Goal: Task Accomplishment & Management: Complete application form

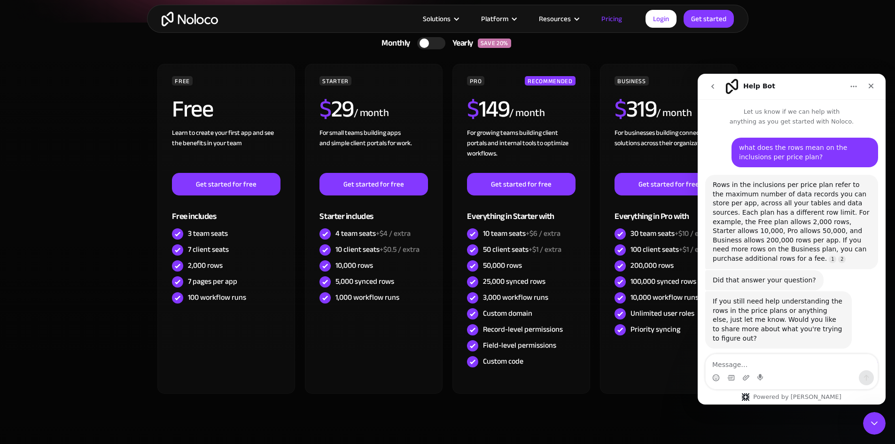
scroll to position [1, 0]
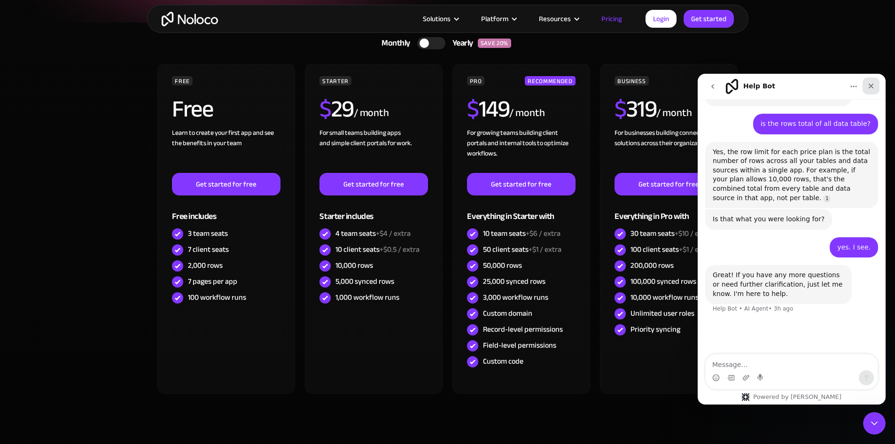
drag, startPoint x: 1565, startPoint y: 157, endPoint x: 870, endPoint y: 86, distance: 698.1
click at [870, 86] on icon "Close" at bounding box center [870, 86] width 5 height 5
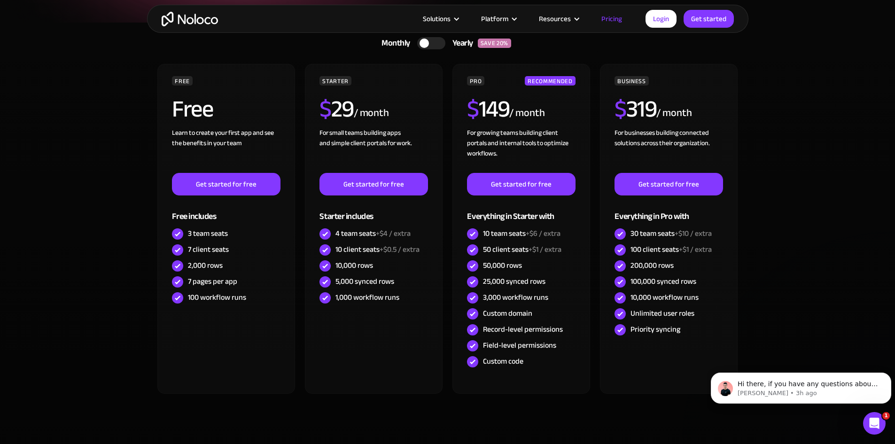
scroll to position [0, 0]
click at [703, 20] on link "Get started" at bounding box center [708, 19] width 50 height 18
click at [707, 22] on link "Get started" at bounding box center [708, 19] width 50 height 18
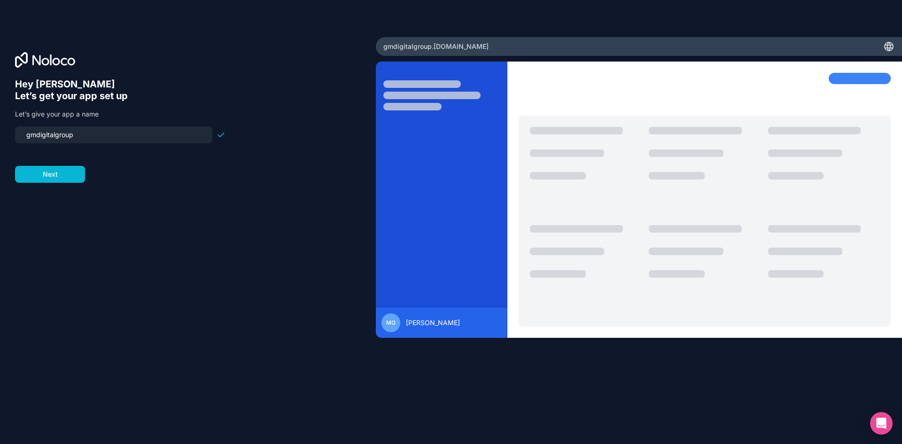
drag, startPoint x: 75, startPoint y: 135, endPoint x: 10, endPoint y: 129, distance: 65.0
click at [10, 129] on div "Hey Michael 👋 Let’s get your app set up Let’s give your app a name gmdigitalgro…" at bounding box center [188, 222] width 376 height 370
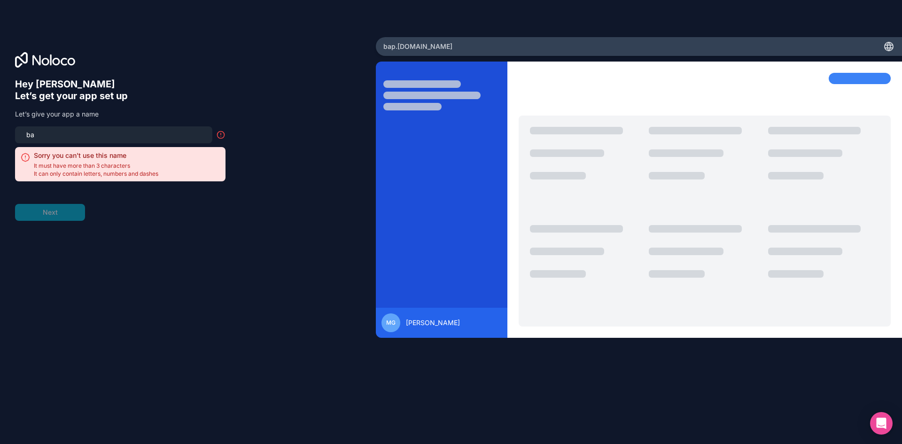
type input "b"
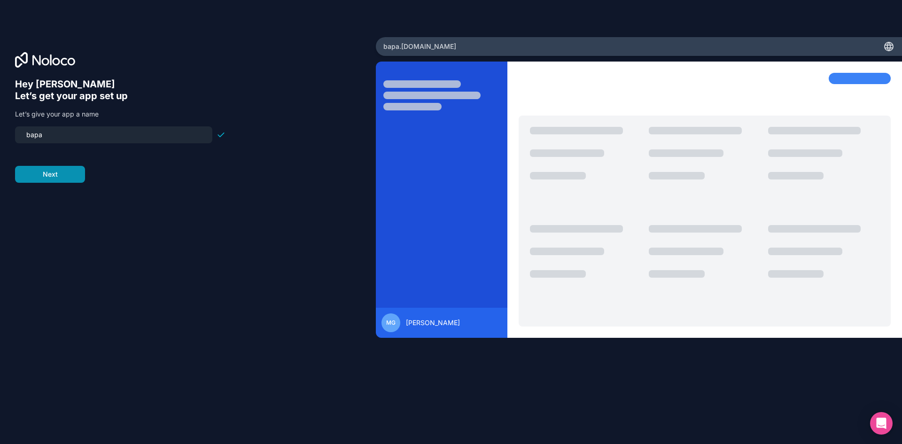
type input "bapa"
click at [64, 175] on button "Next" at bounding box center [50, 174] width 70 height 17
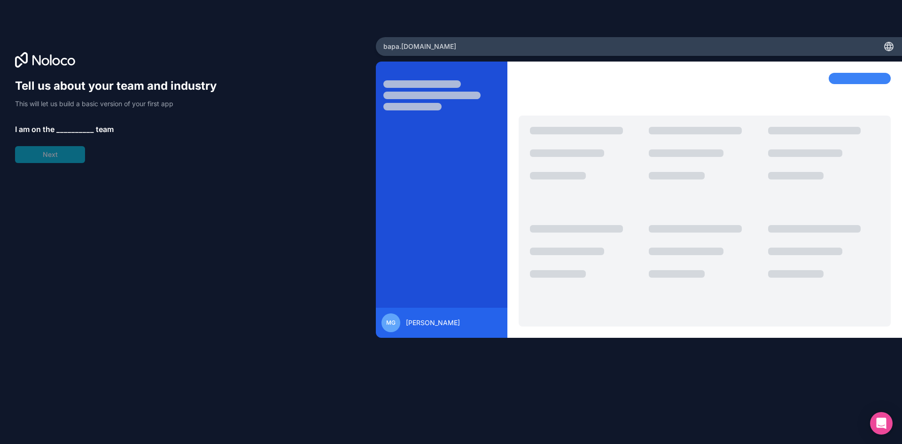
click at [75, 130] on span "__________" at bounding box center [75, 128] width 38 height 11
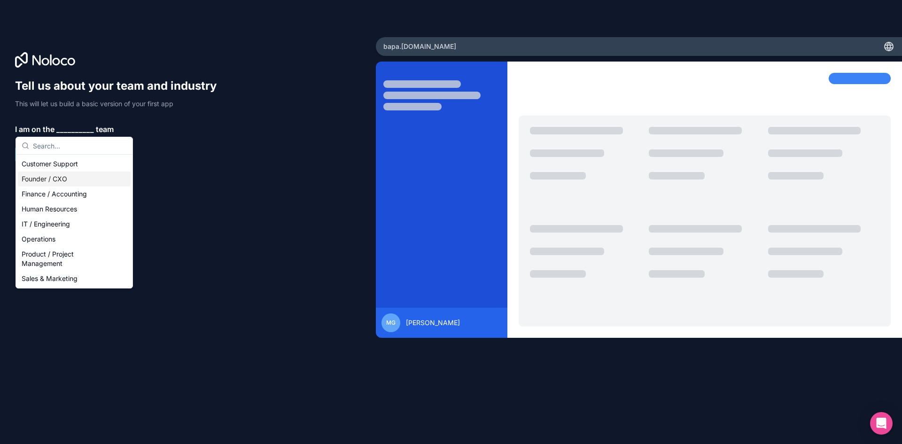
click at [69, 178] on div "Founder / CXO" at bounding box center [74, 178] width 113 height 15
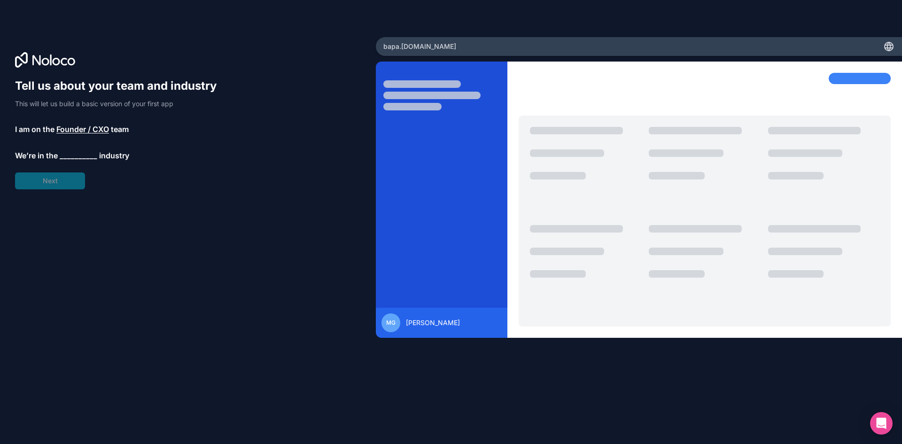
click at [72, 157] on span "__________" at bounding box center [79, 155] width 38 height 11
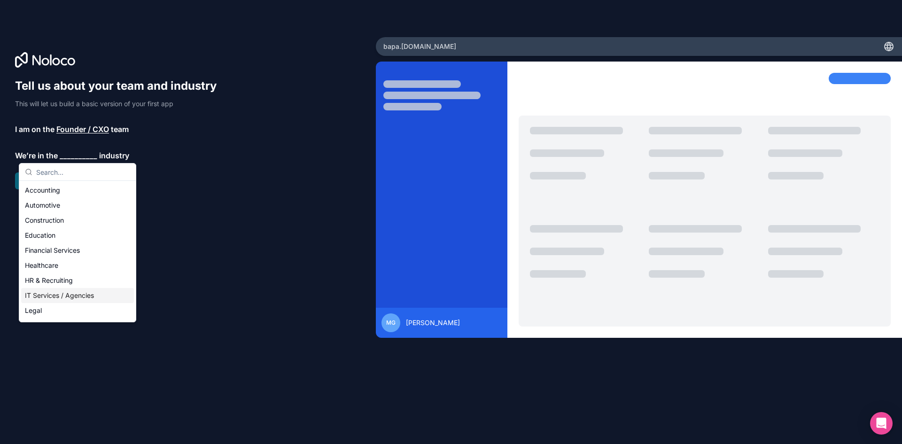
click at [67, 297] on div "IT Services / Agencies" at bounding box center [77, 295] width 113 height 15
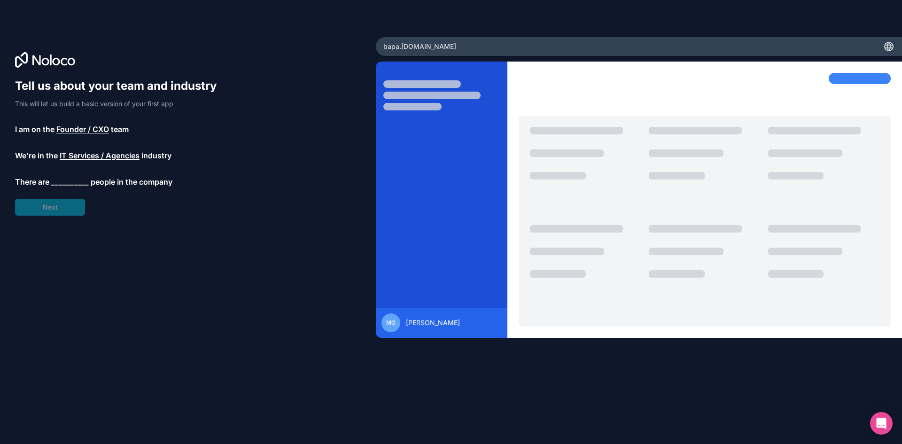
click at [82, 182] on span "__________" at bounding box center [70, 181] width 38 height 11
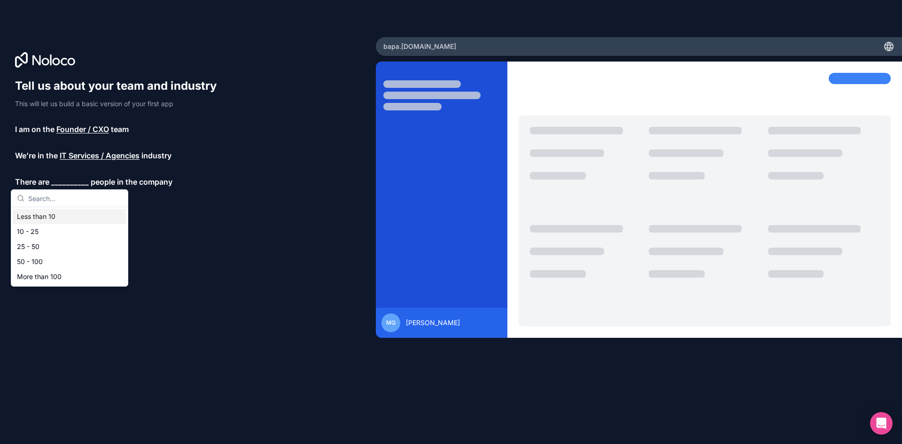
click at [54, 216] on div "Less than 10" at bounding box center [69, 216] width 113 height 15
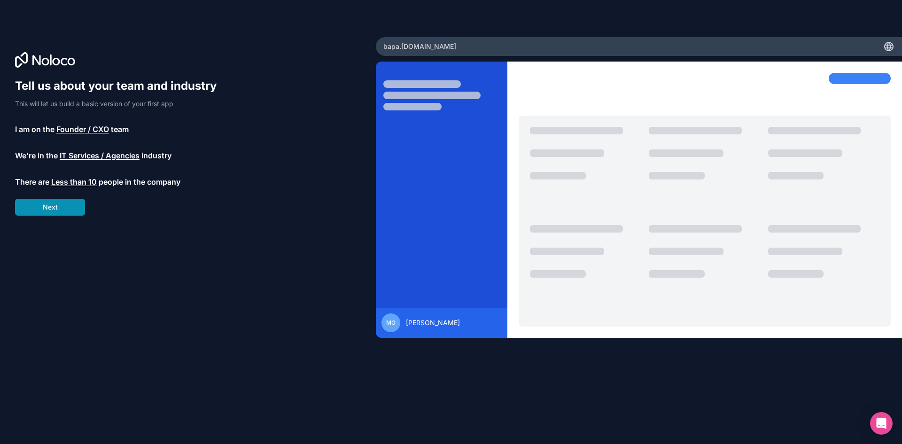
click at [54, 210] on button "Next" at bounding box center [50, 207] width 70 height 17
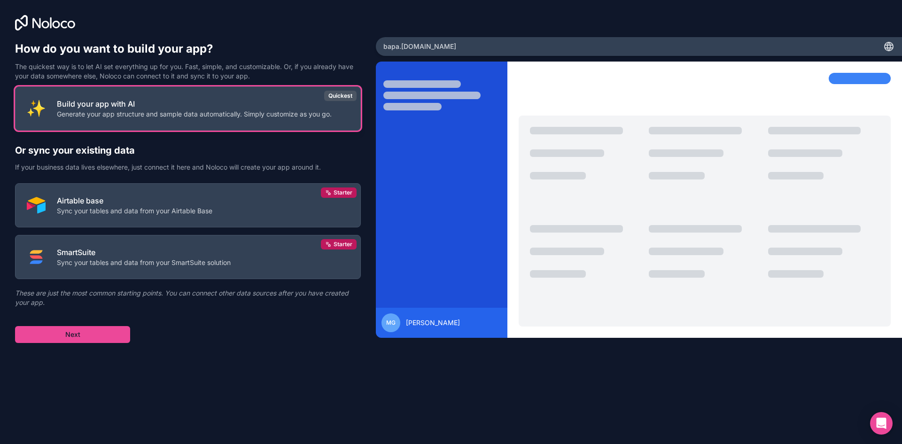
click at [311, 103] on p "Build your app with AI" at bounding box center [194, 103] width 275 height 11
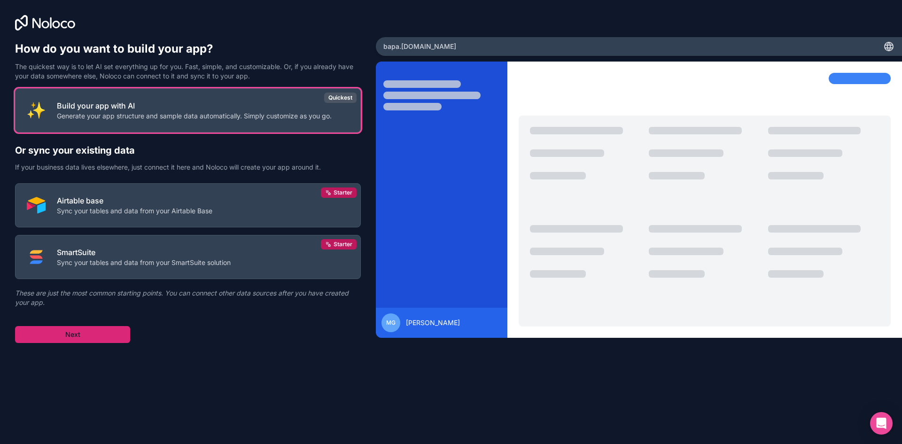
click at [66, 333] on button "Next" at bounding box center [72, 334] width 115 height 17
